Goal: Communication & Community: Answer question/provide support

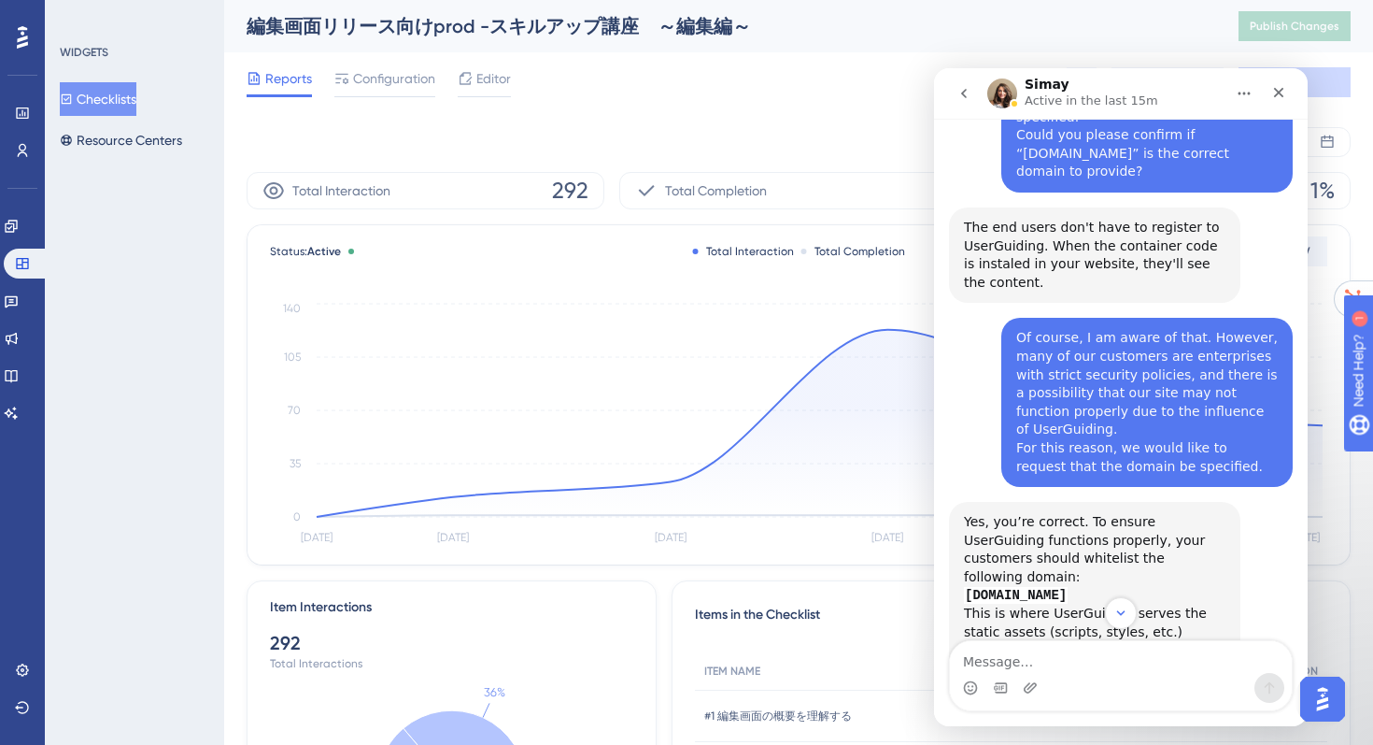
scroll to position [687, 0]
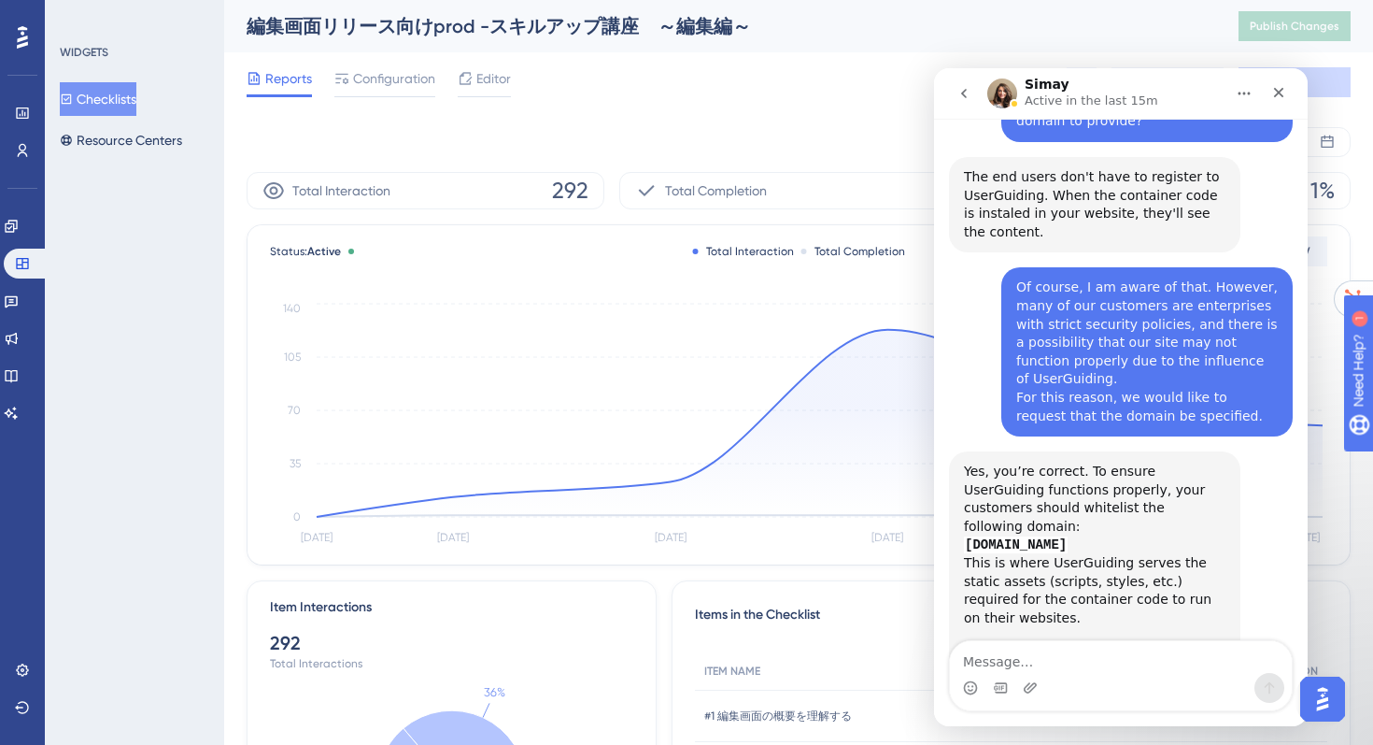
drag, startPoint x: 1152, startPoint y: 476, endPoint x: 958, endPoint y: 475, distance: 194.3
click at [958, 475] on div "Yes, you’re correct. To ensure UserGuiding functions properly, your customers s…" at bounding box center [1094, 563] width 291 height 224
copy code "[DOMAIN_NAME]"
click at [988, 662] on textarea "Message…" at bounding box center [1121, 657] width 342 height 32
click at [1093, 647] on link "this article" at bounding box center [1101, 654] width 69 height 15
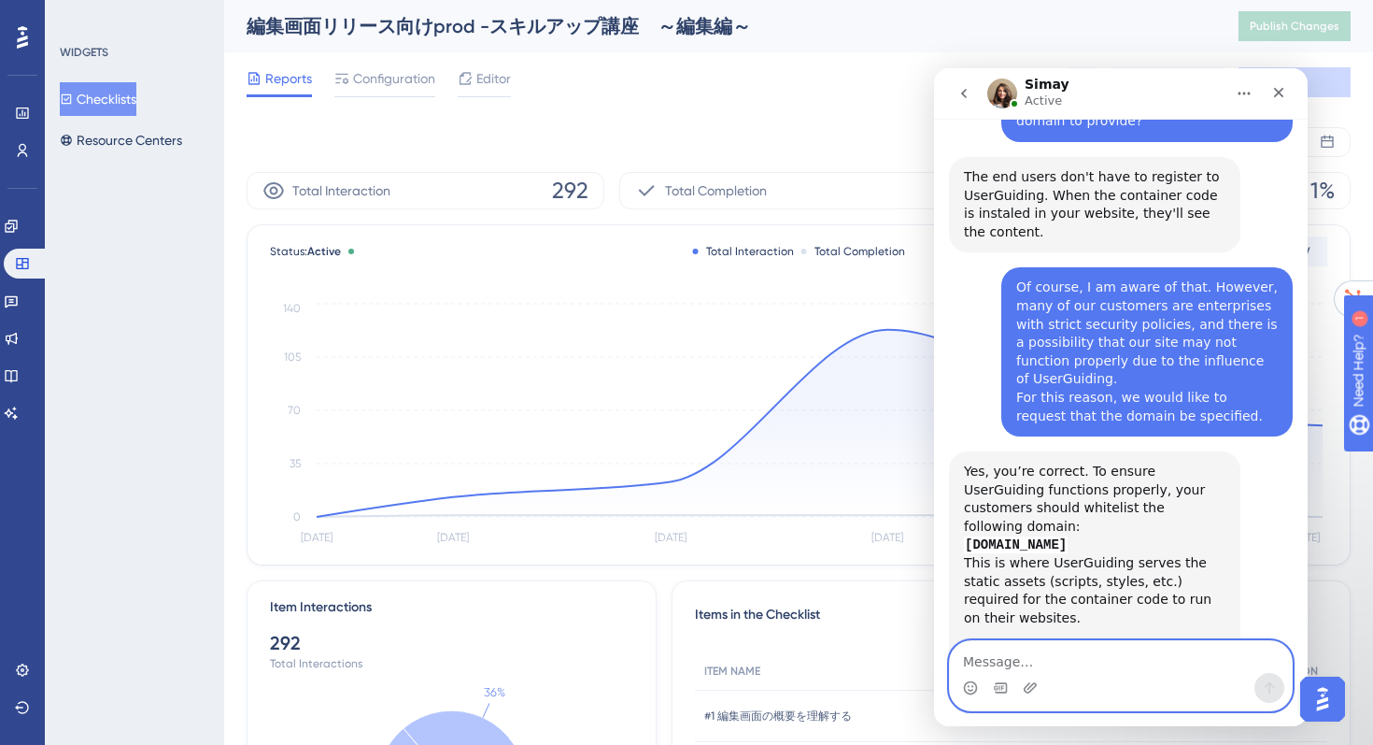
click at [990, 659] on textarea "Message…" at bounding box center [1121, 657] width 342 height 32
paste textarea "Thank you very much for your guidance! I will inform each company accordingly."
type textarea "Thank you very much for your guidance! I will inform each company accordingly."
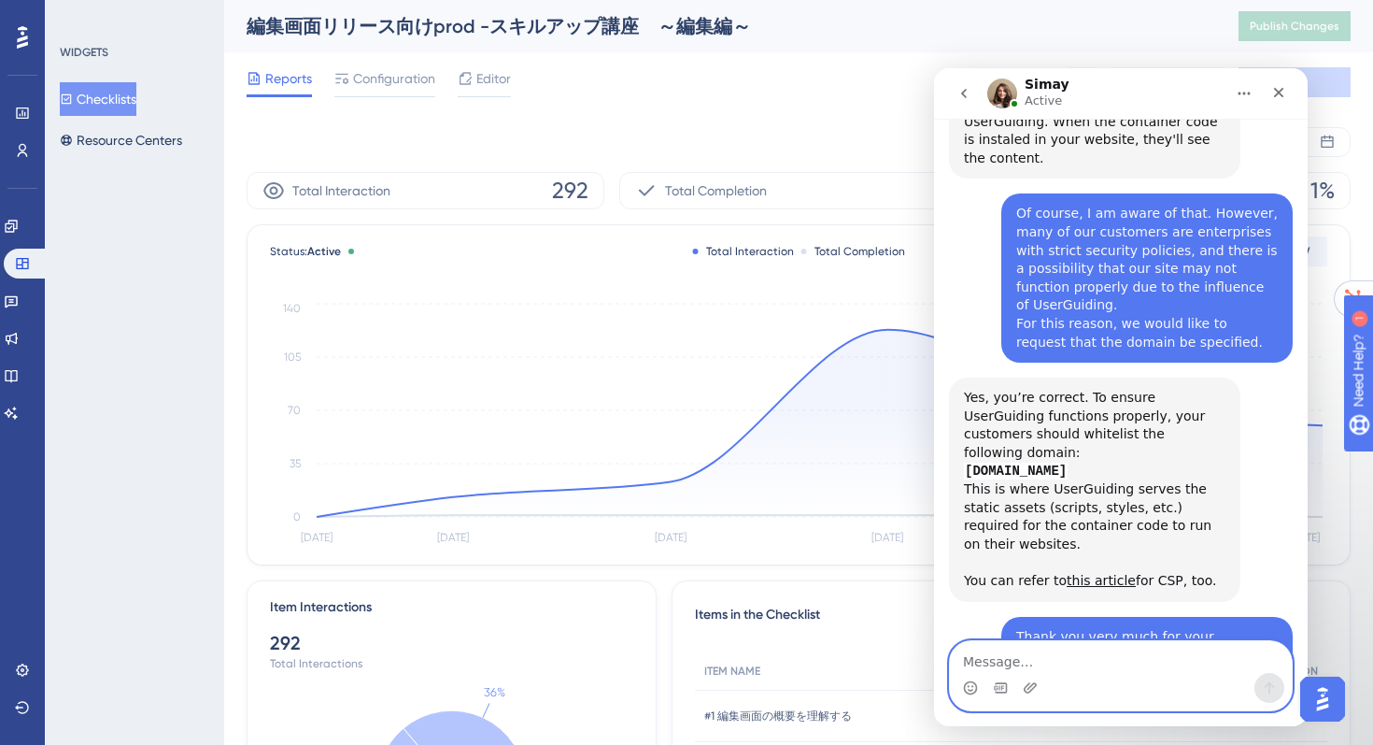
scroll to position [817, 0]
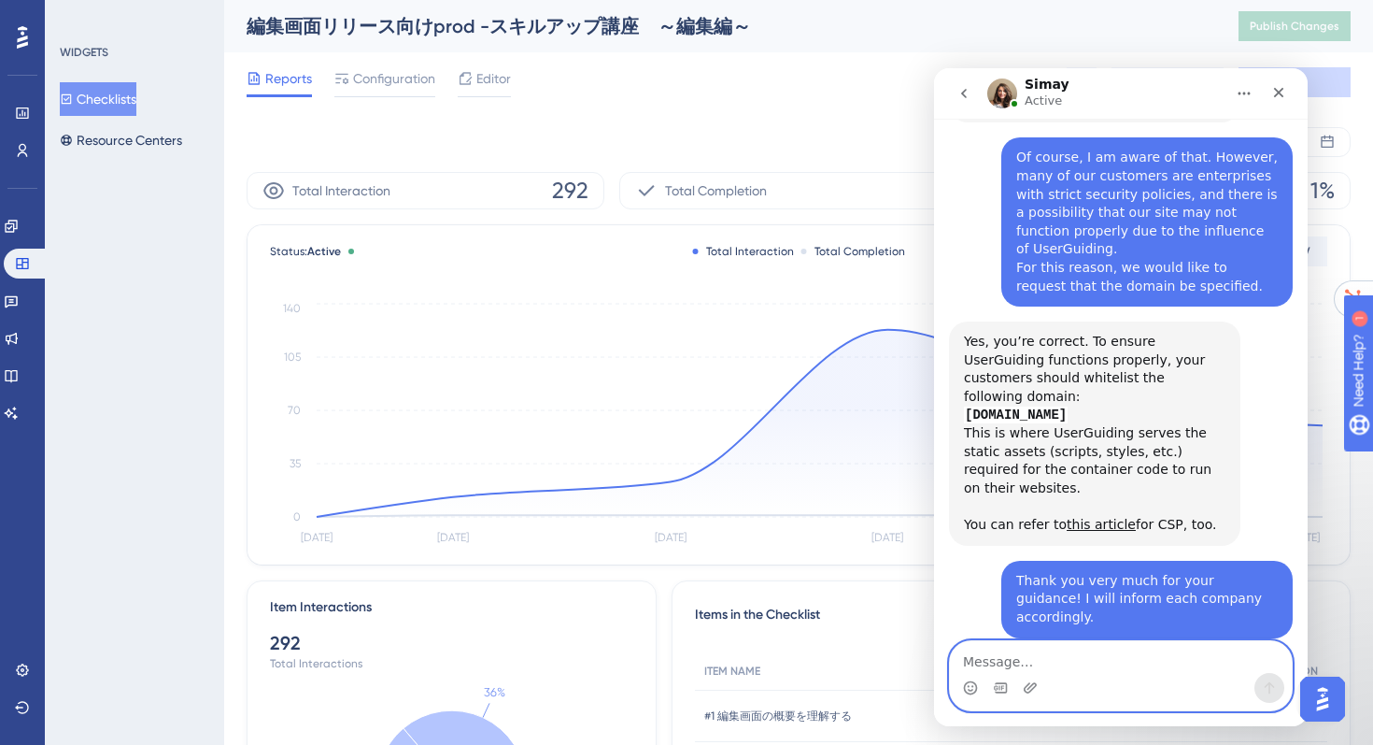
paste textarea "I don’t have any other questions at the moment"
type textarea "I don’t have any other questions at the moment"
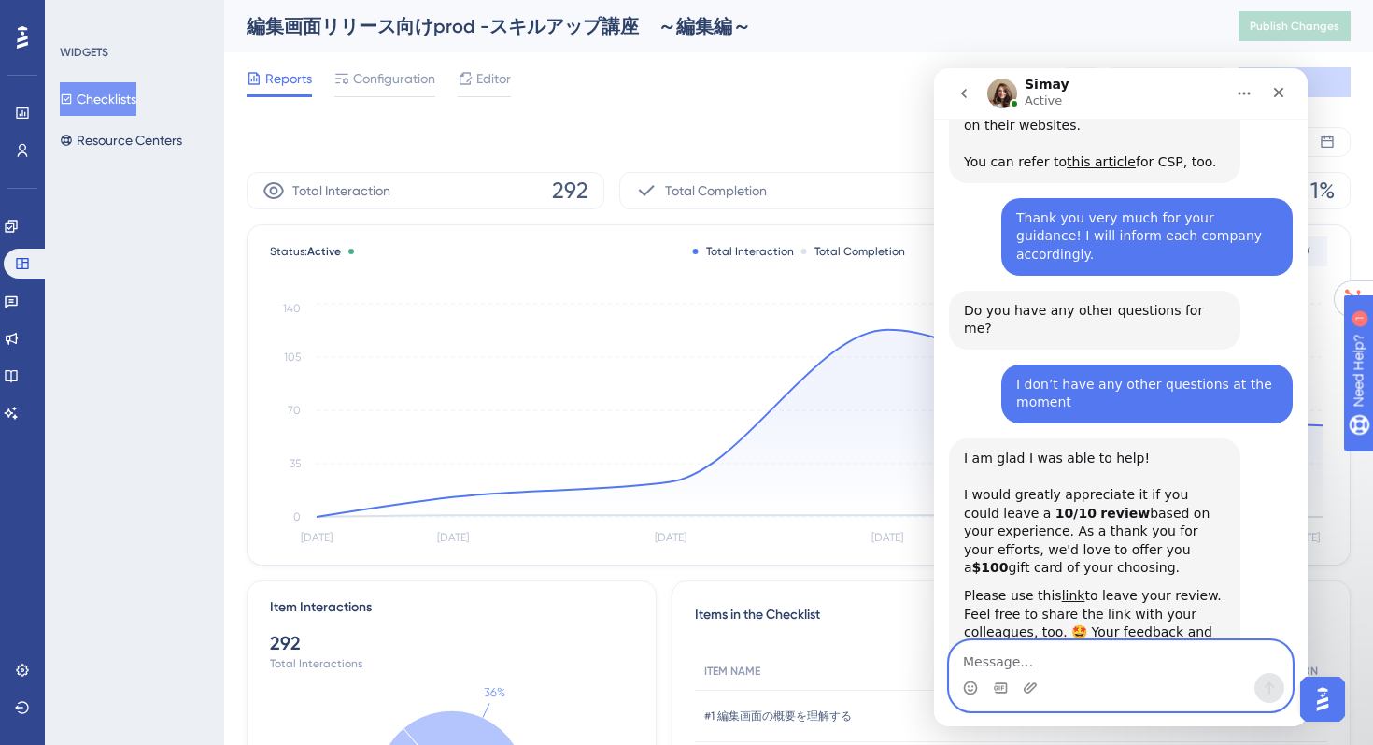
scroll to position [1202, 0]
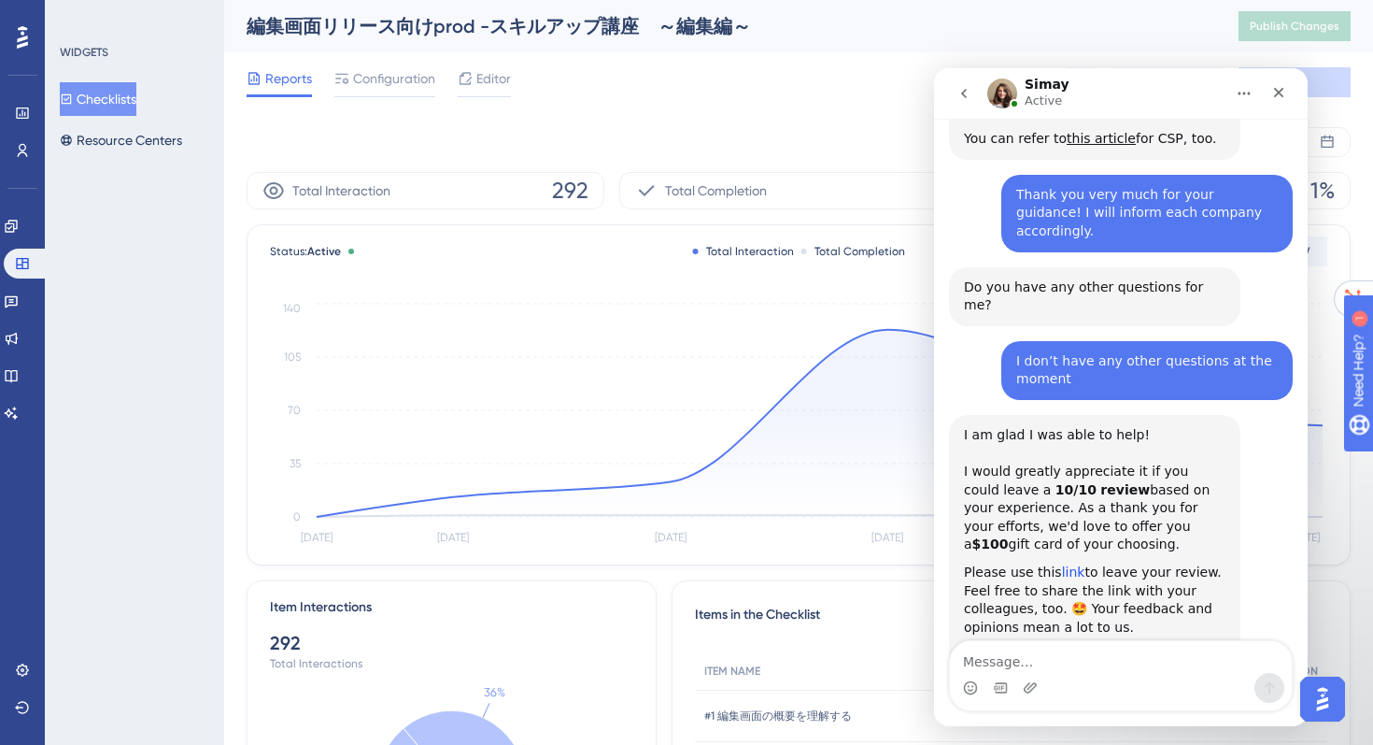
click at [1072, 564] on link "link" at bounding box center [1073, 571] width 23 height 15
